Goal: Navigation & Orientation: Find specific page/section

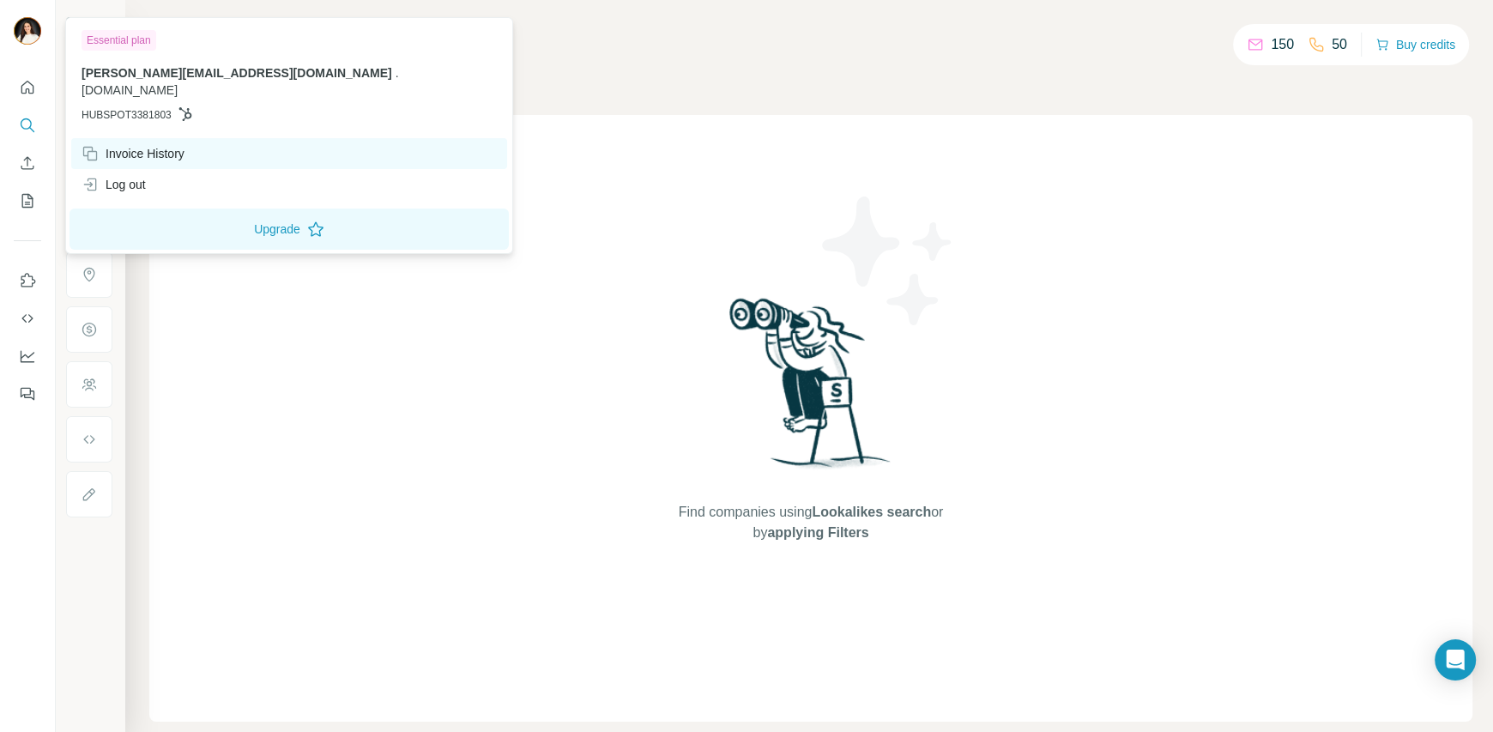
click at [184, 145] on div "Invoice History" at bounding box center [132, 153] width 103 height 17
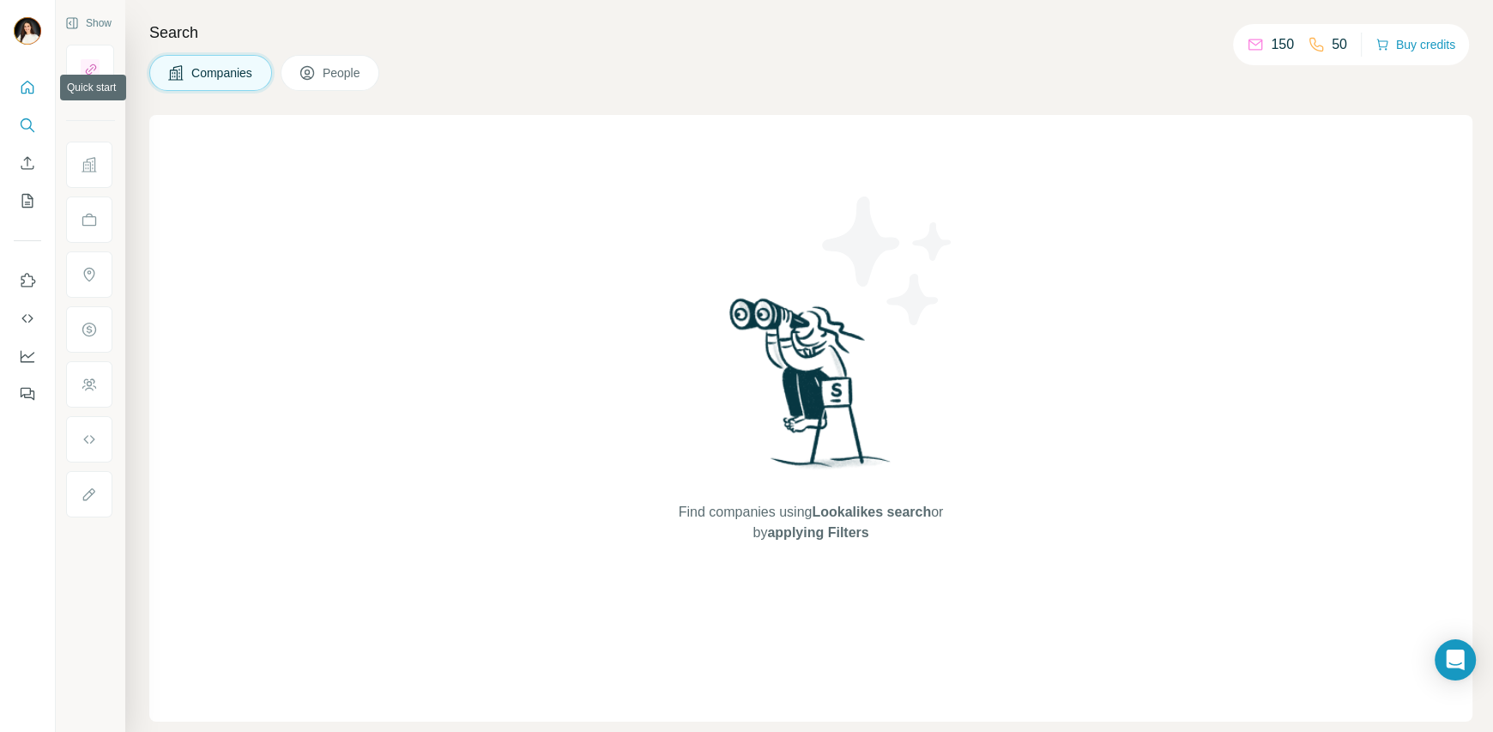
click at [21, 87] on icon "Quick start" at bounding box center [27, 87] width 13 height 13
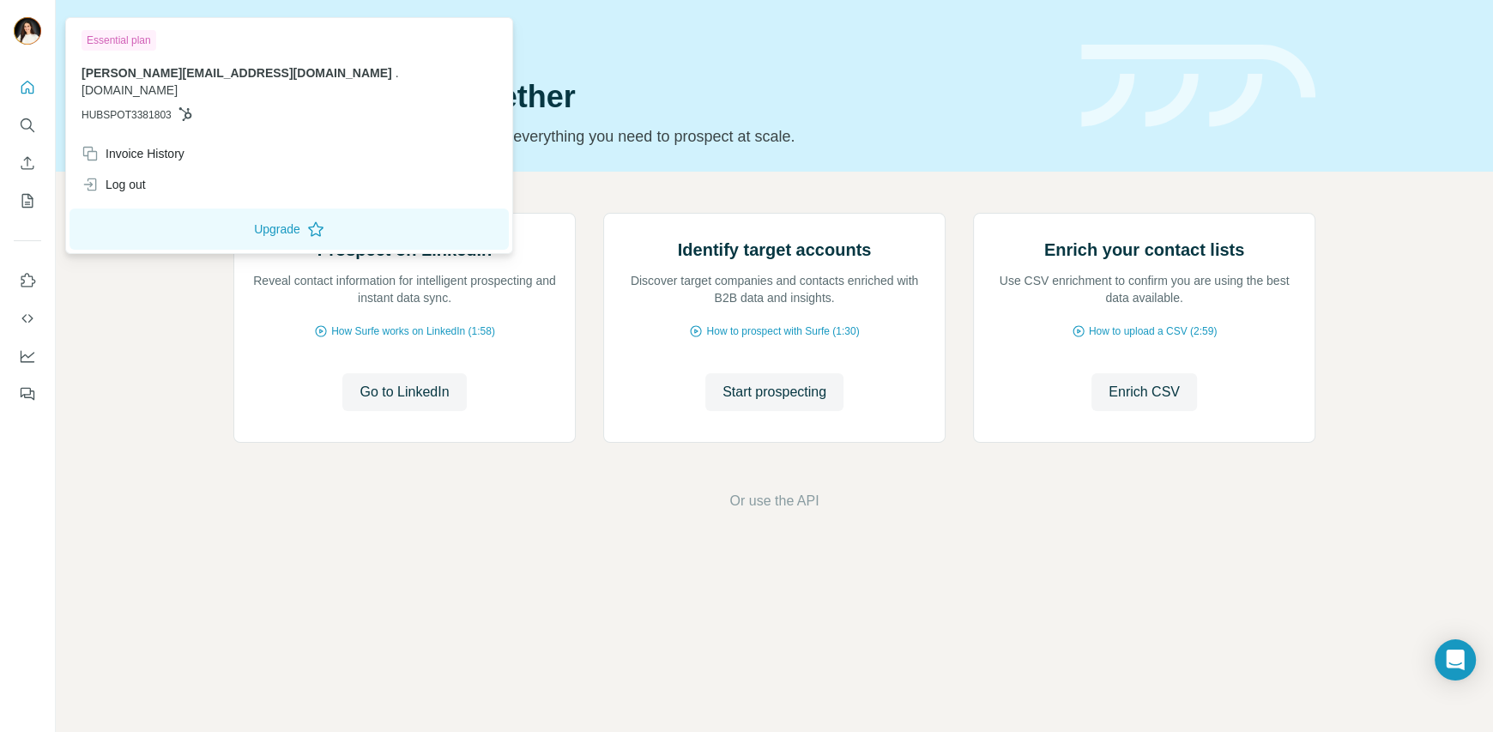
click at [26, 27] on img at bounding box center [27, 30] width 27 height 27
click at [26, 119] on icon "Search" at bounding box center [27, 125] width 17 height 17
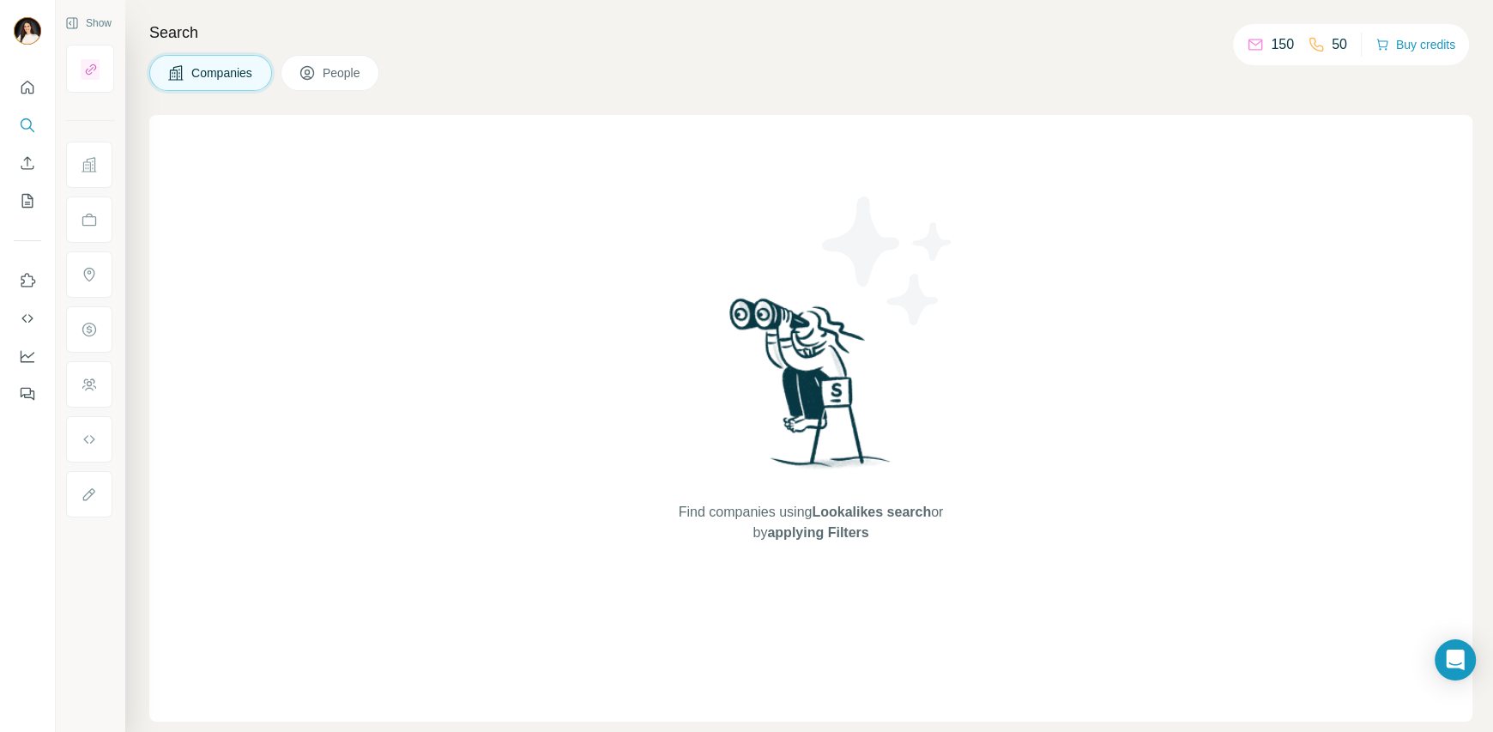
click at [1247, 41] on icon at bounding box center [1255, 44] width 17 height 17
click at [1274, 45] on p "150" at bounding box center [1282, 44] width 23 height 21
click at [28, 352] on icon "Dashboard" at bounding box center [27, 355] width 17 height 17
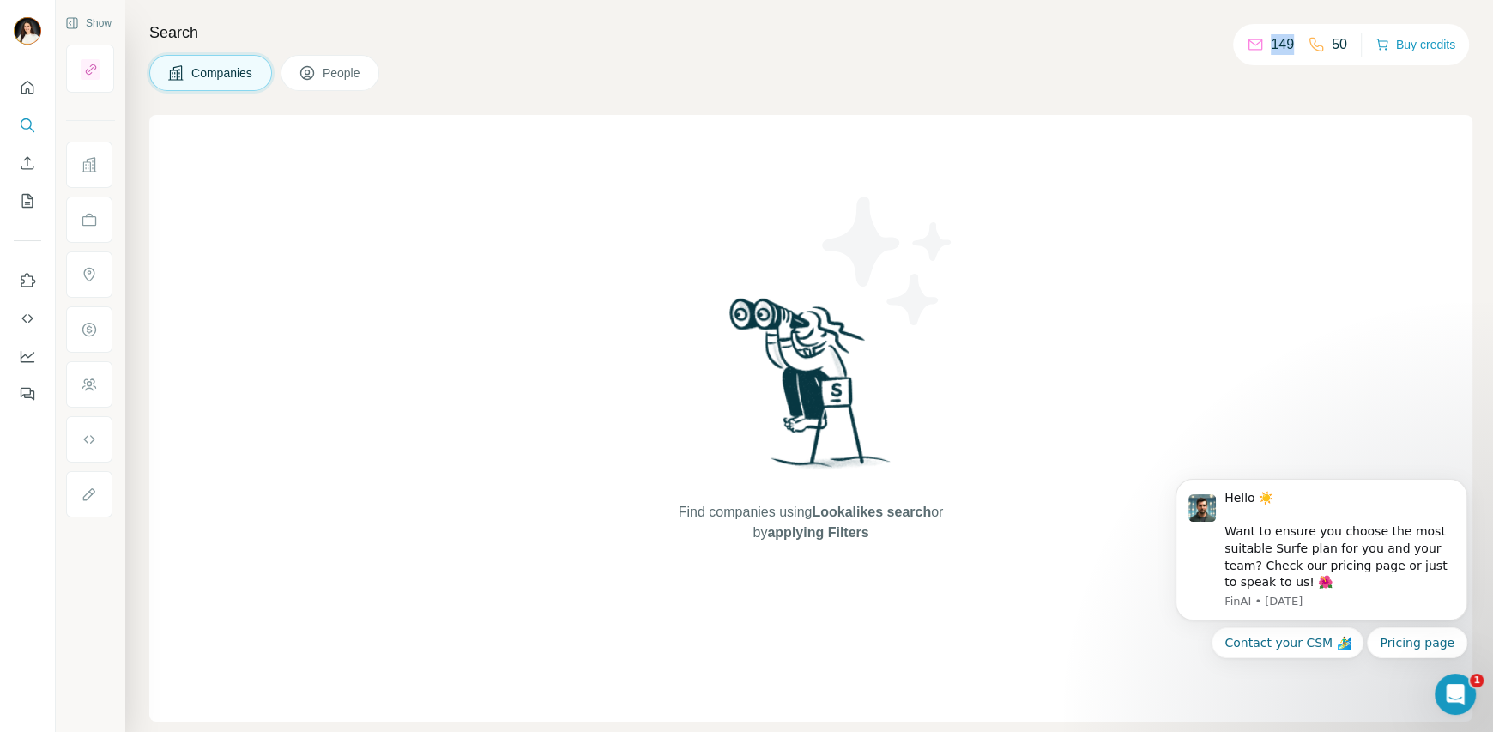
drag, startPoint x: 1260, startPoint y: 44, endPoint x: 1283, endPoint y: 42, distance: 23.2
click at [1283, 42] on div "149" at bounding box center [1270, 44] width 47 height 21
click at [1049, 58] on div "Companies People" at bounding box center [810, 73] width 1323 height 36
